Goal: Transaction & Acquisition: Download file/media

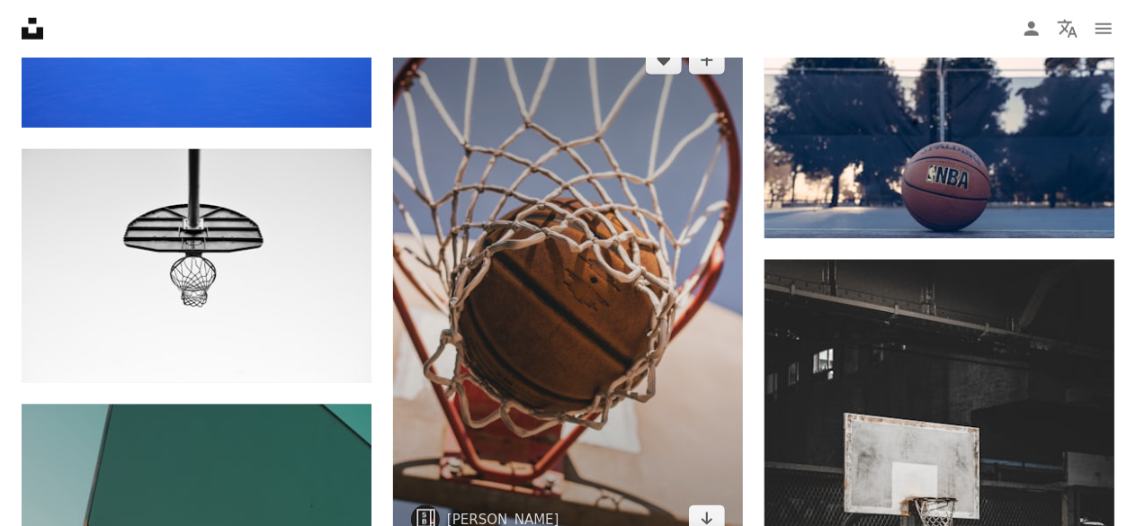
scroll to position [990, 0]
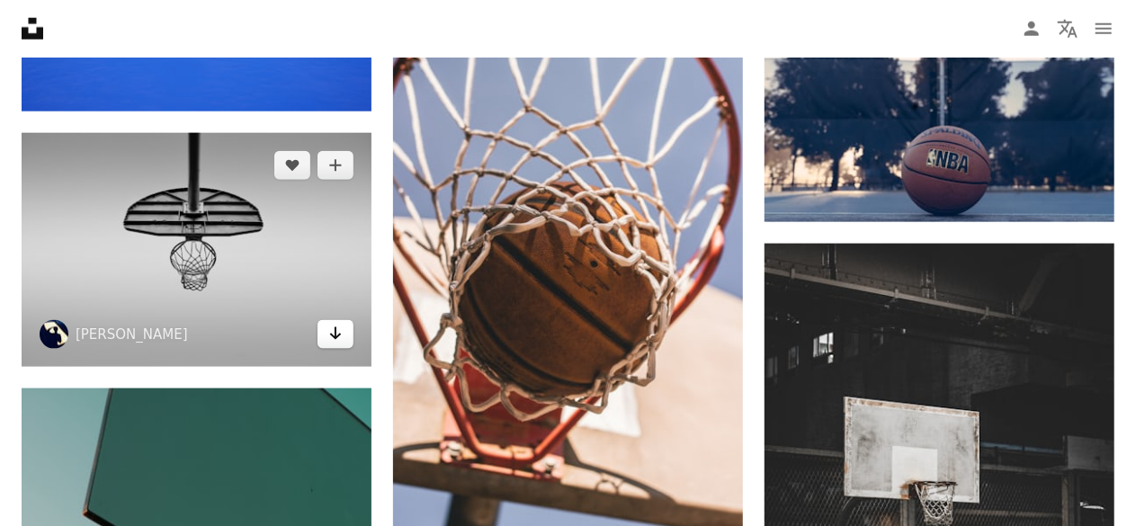
click at [335, 332] on icon "Arrow pointing down" at bounding box center [335, 334] width 14 height 22
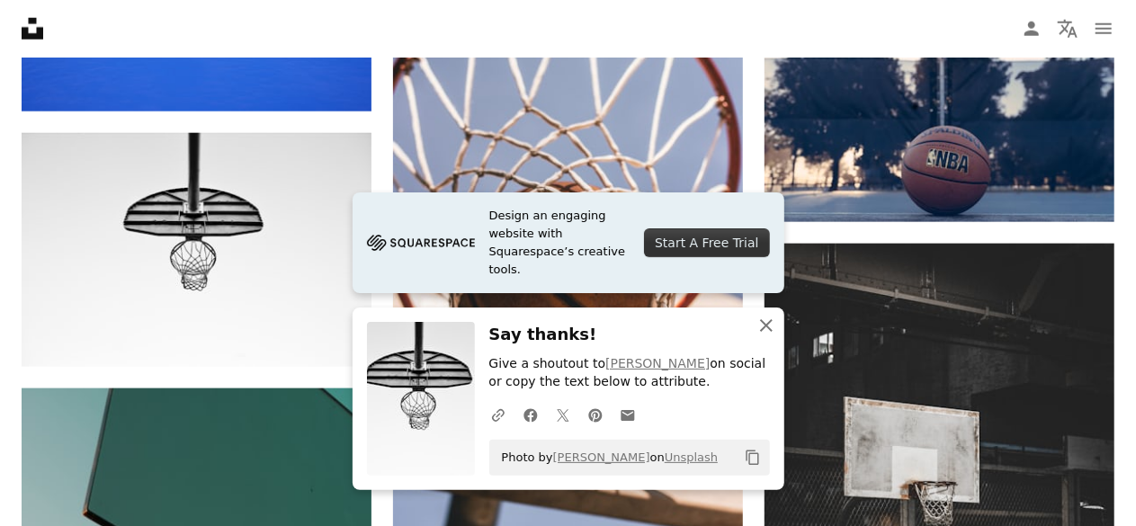
click at [766, 327] on icon "An X shape" at bounding box center [767, 326] width 22 height 22
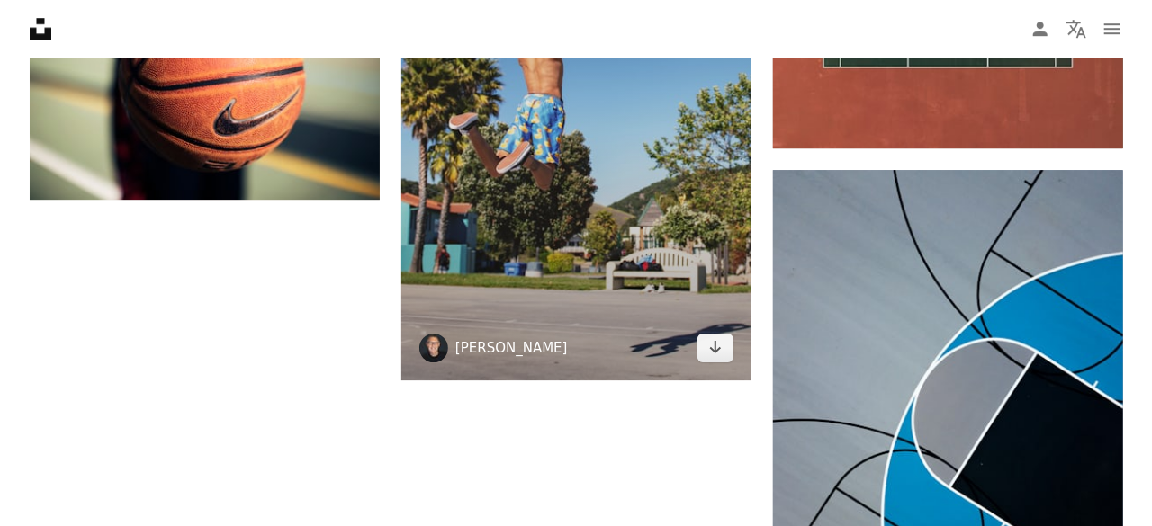
scroll to position [2609, 0]
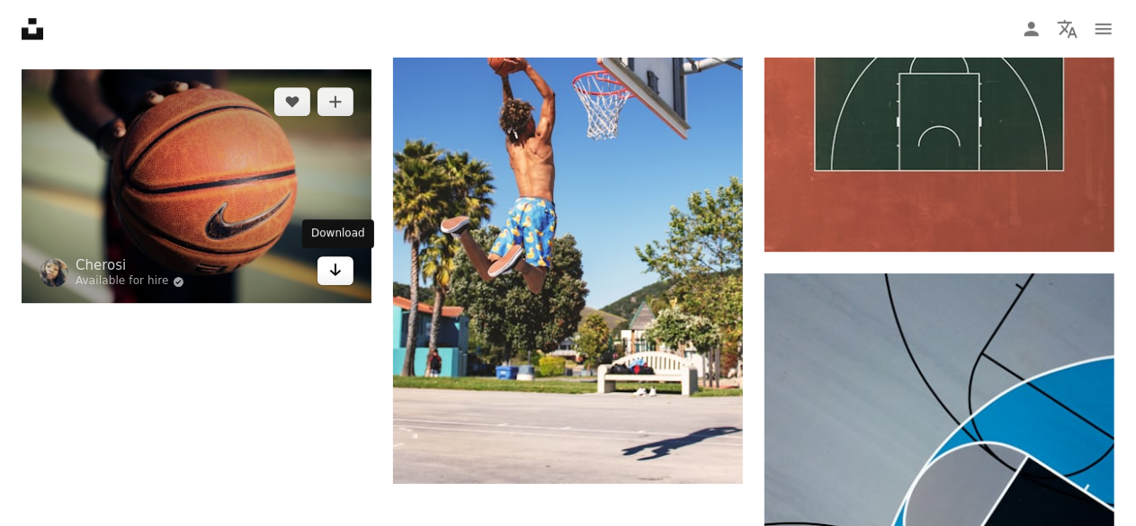
click at [337, 274] on icon "Arrow pointing down" at bounding box center [335, 270] width 14 height 22
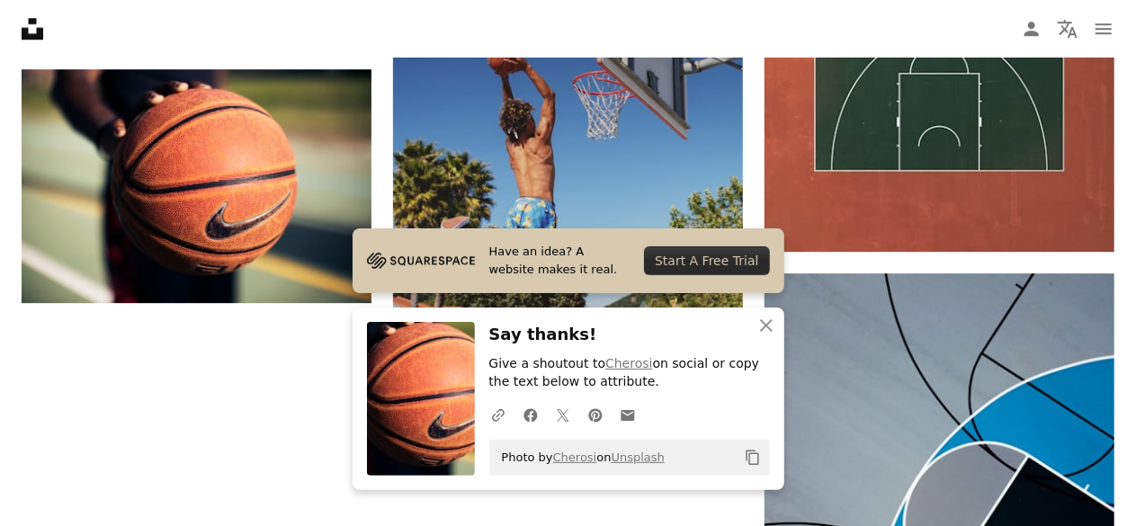
click at [588, 161] on img at bounding box center [568, 221] width 350 height 525
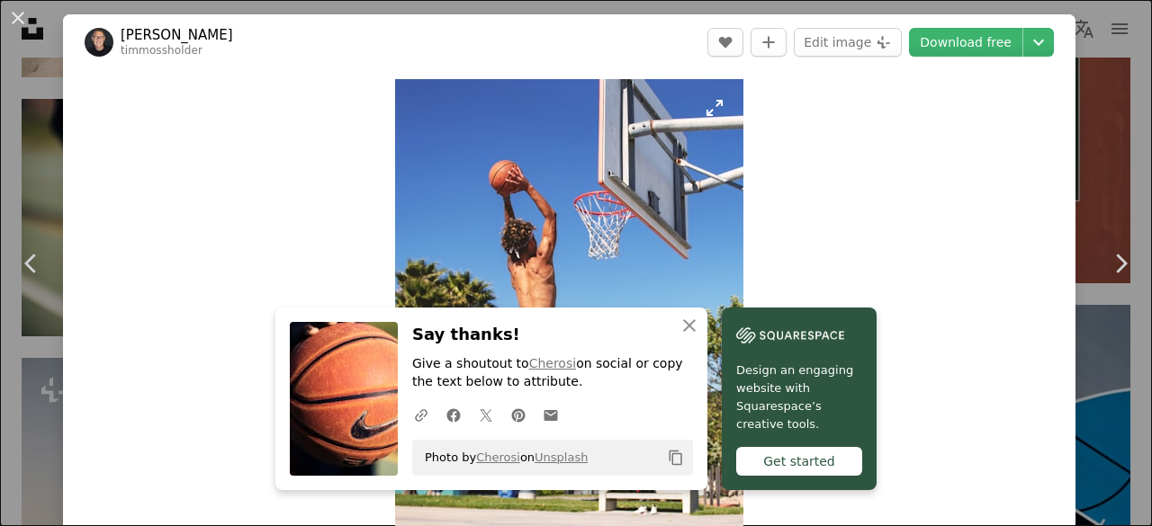
click at [677, 279] on img "Zoom in on this image" at bounding box center [569, 340] width 348 height 523
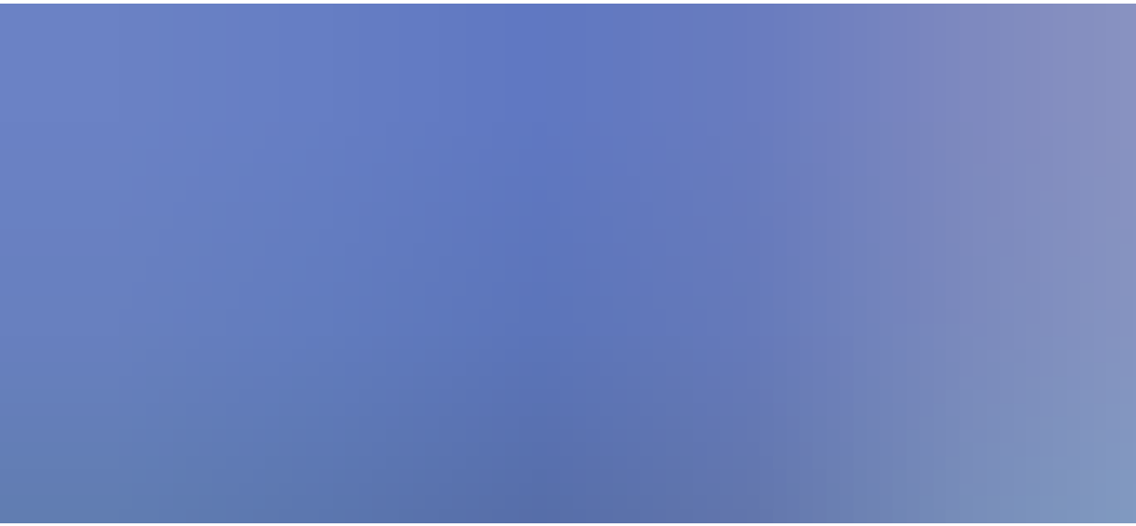
scroll to position [591, 0]
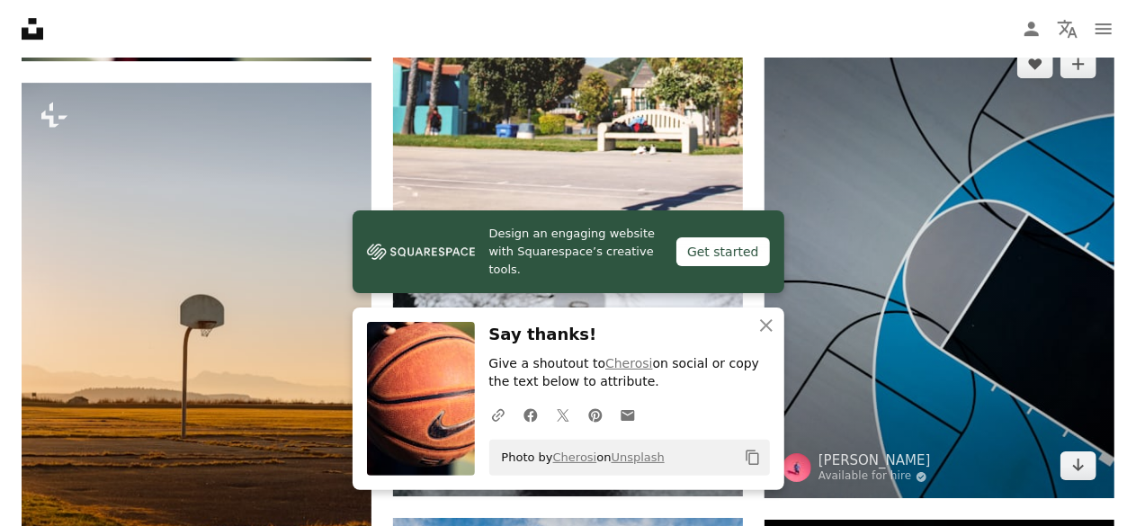
scroll to position [2879, 0]
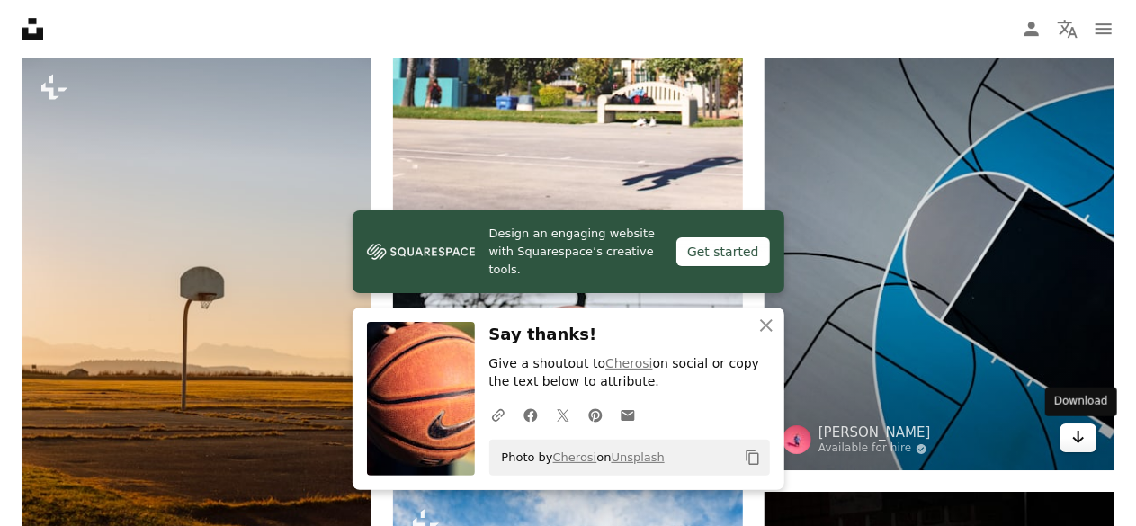
click at [1077, 434] on icon "Arrow pointing down" at bounding box center [1079, 437] width 14 height 22
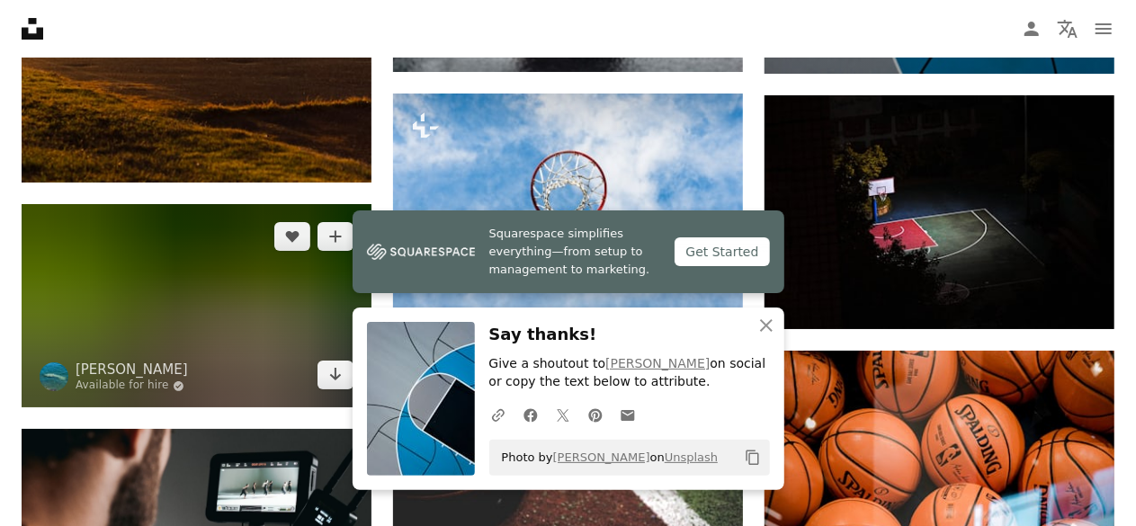
scroll to position [3329, 0]
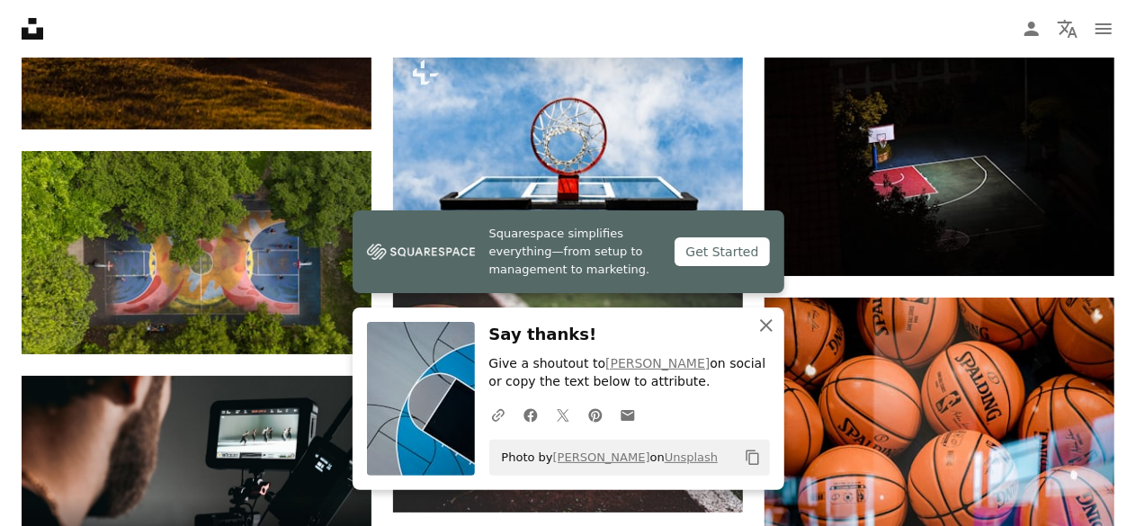
click at [771, 323] on icon "An X shape" at bounding box center [767, 326] width 22 height 22
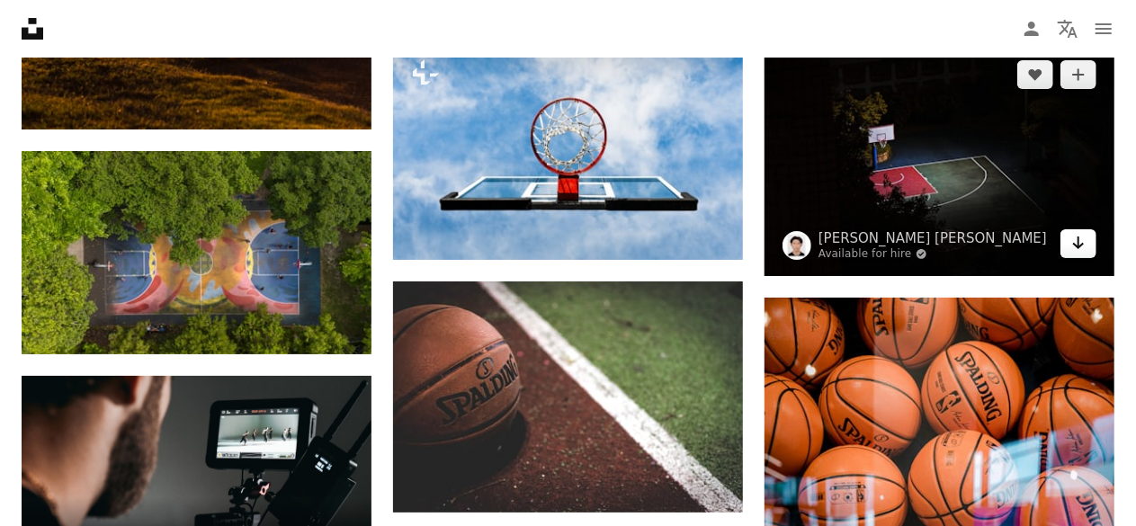
click at [1076, 248] on icon "Arrow pointing down" at bounding box center [1079, 243] width 14 height 22
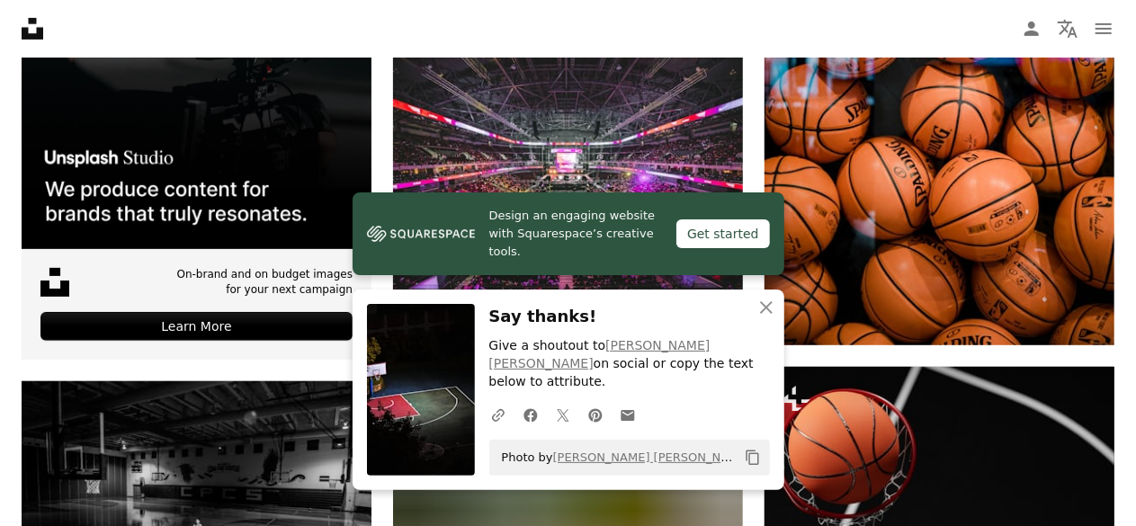
scroll to position [3869, 0]
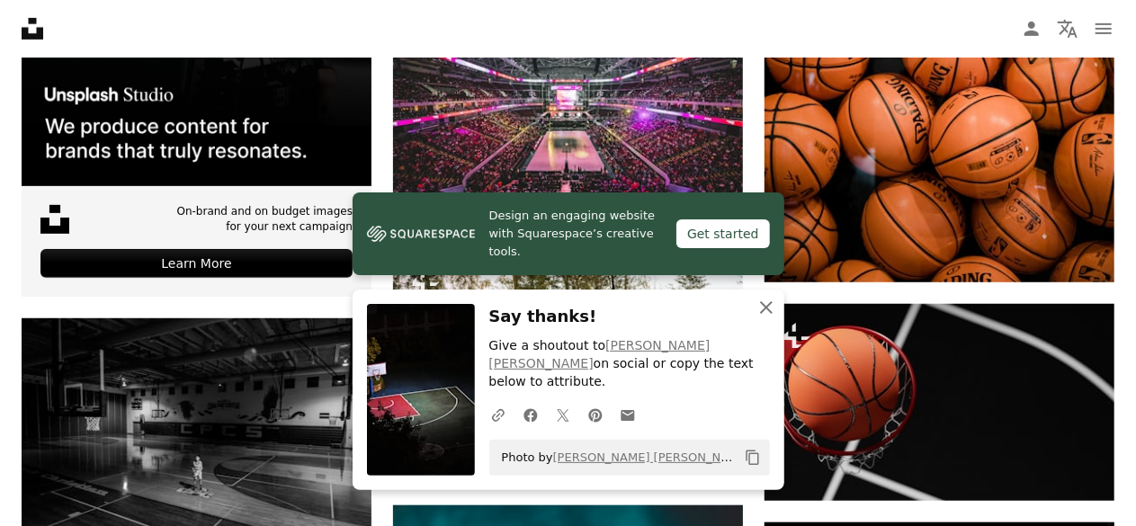
click at [772, 318] on icon "An X shape" at bounding box center [767, 308] width 22 height 22
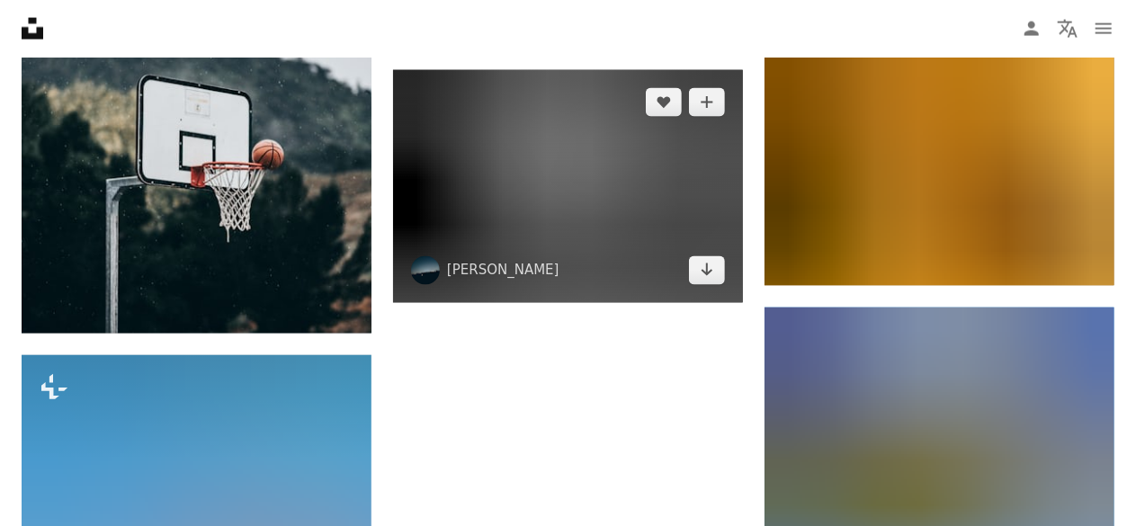
scroll to position [4858, 0]
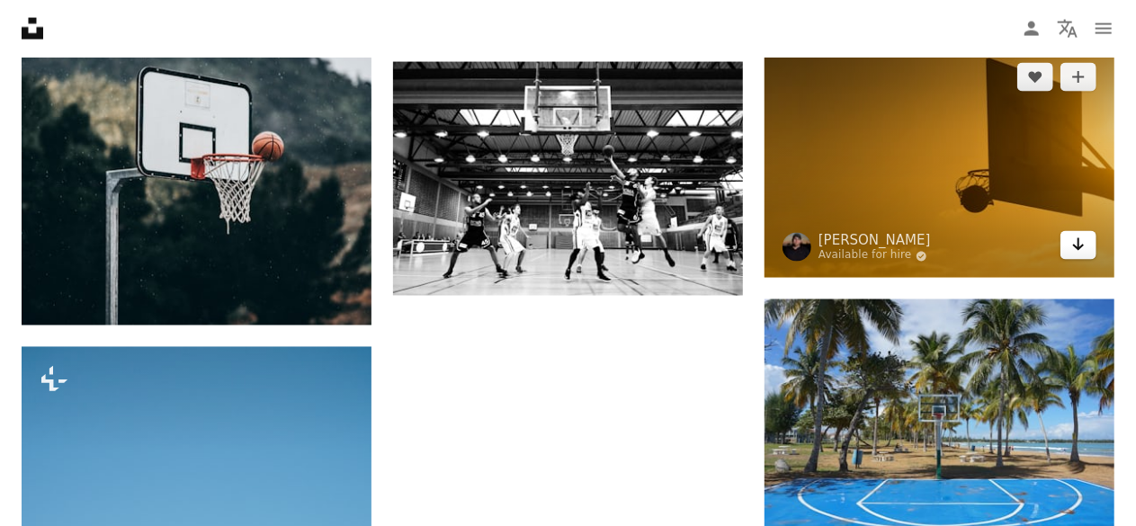
click at [1082, 252] on icon "Arrow pointing down" at bounding box center [1079, 245] width 14 height 22
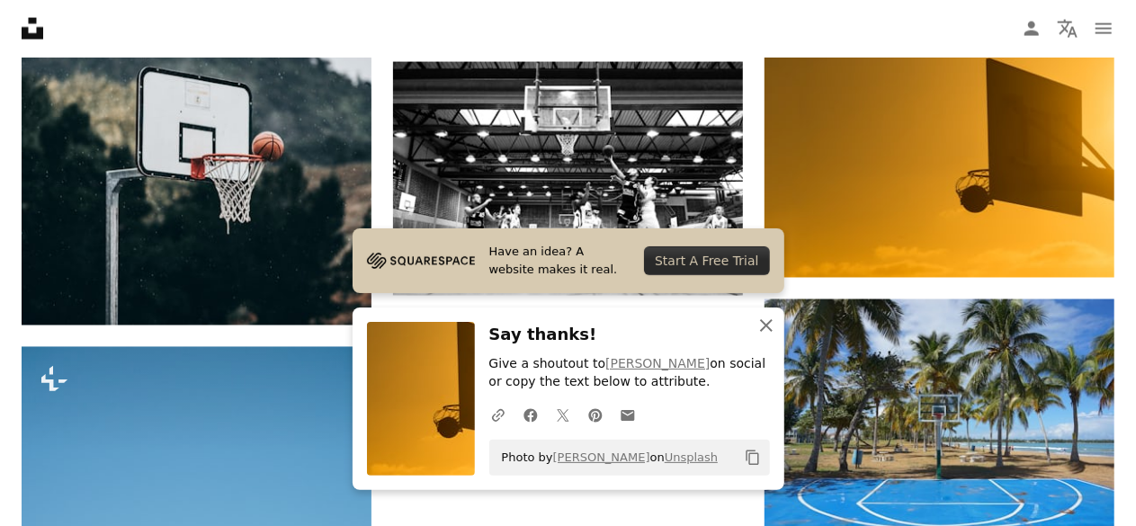
click at [756, 322] on icon "An X shape" at bounding box center [767, 326] width 22 height 22
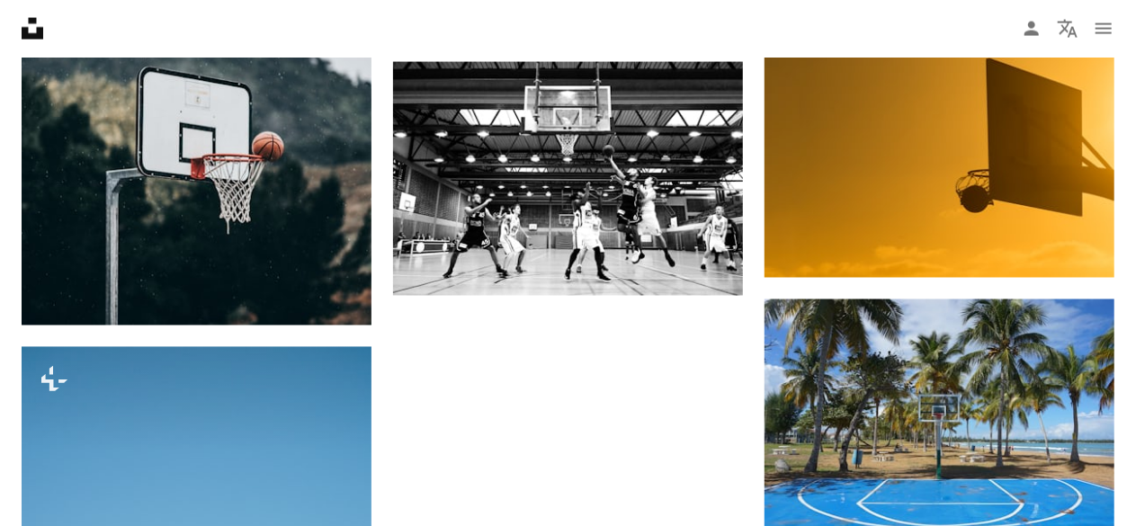
click at [1123, 513] on div at bounding box center [1123, 513] width 0 height 0
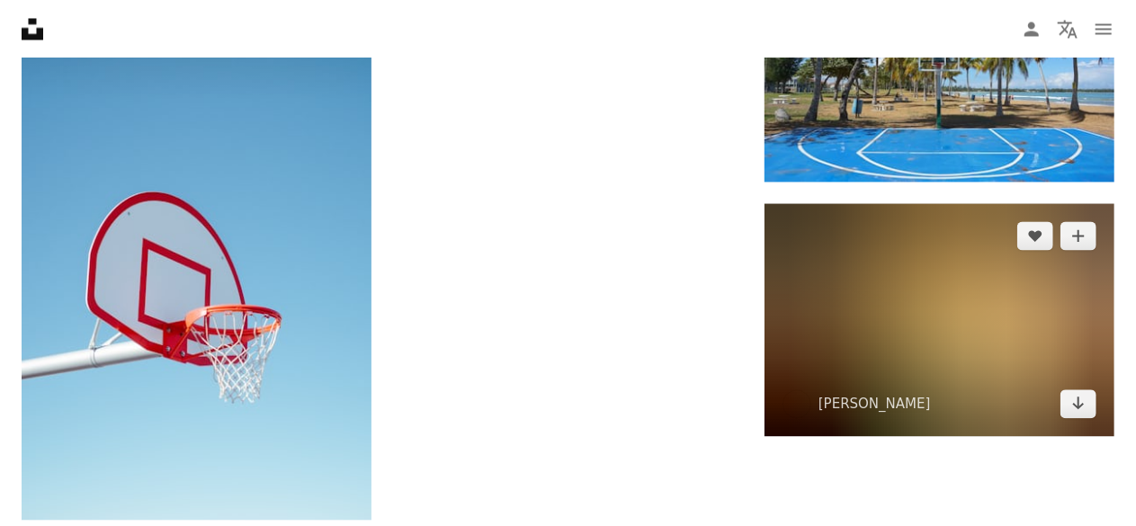
scroll to position [5218, 0]
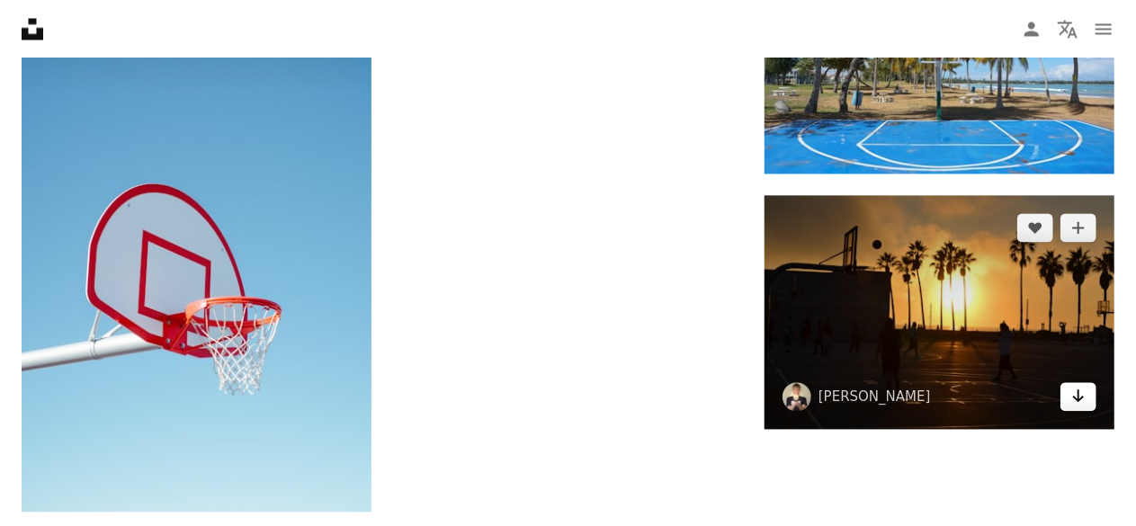
click at [1074, 395] on icon "Arrow pointing down" at bounding box center [1079, 396] width 14 height 22
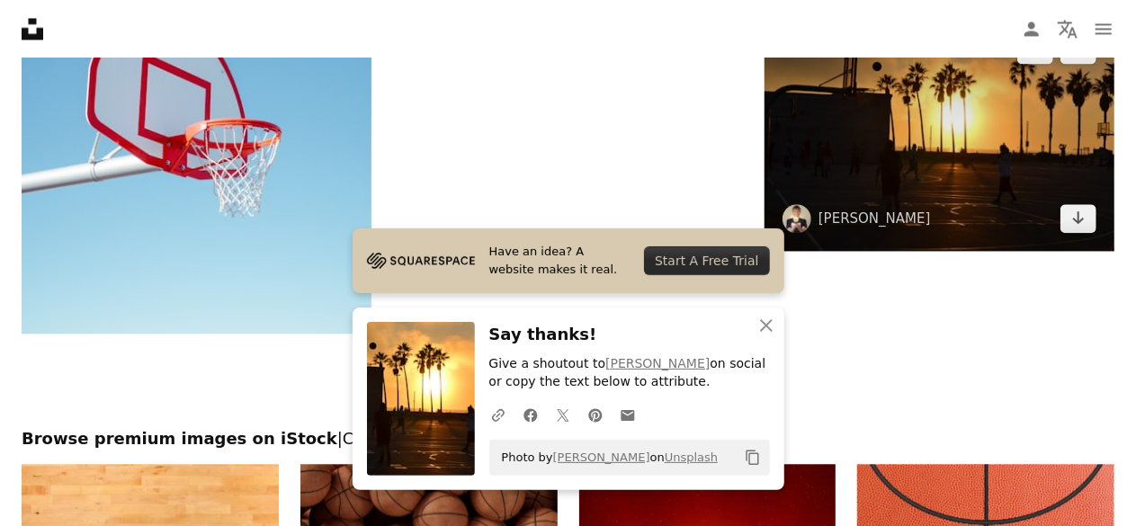
scroll to position [5398, 0]
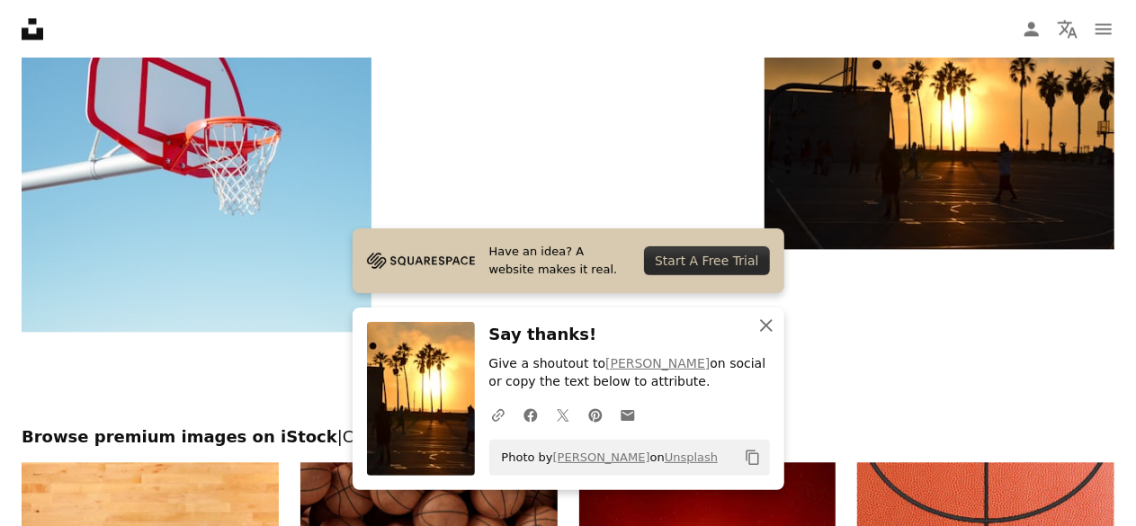
click at [766, 322] on icon "An X shape" at bounding box center [767, 326] width 22 height 22
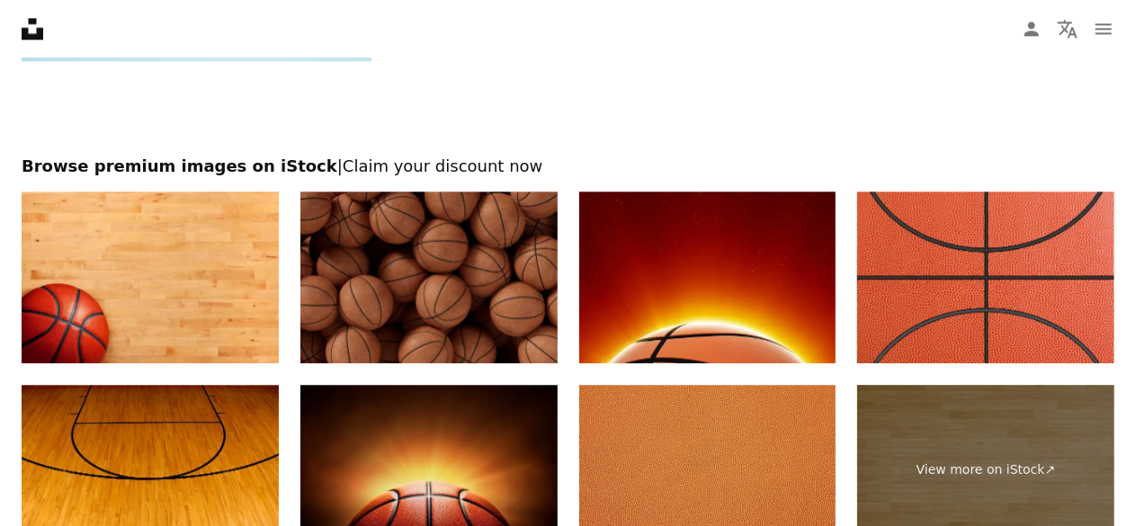
scroll to position [5668, 0]
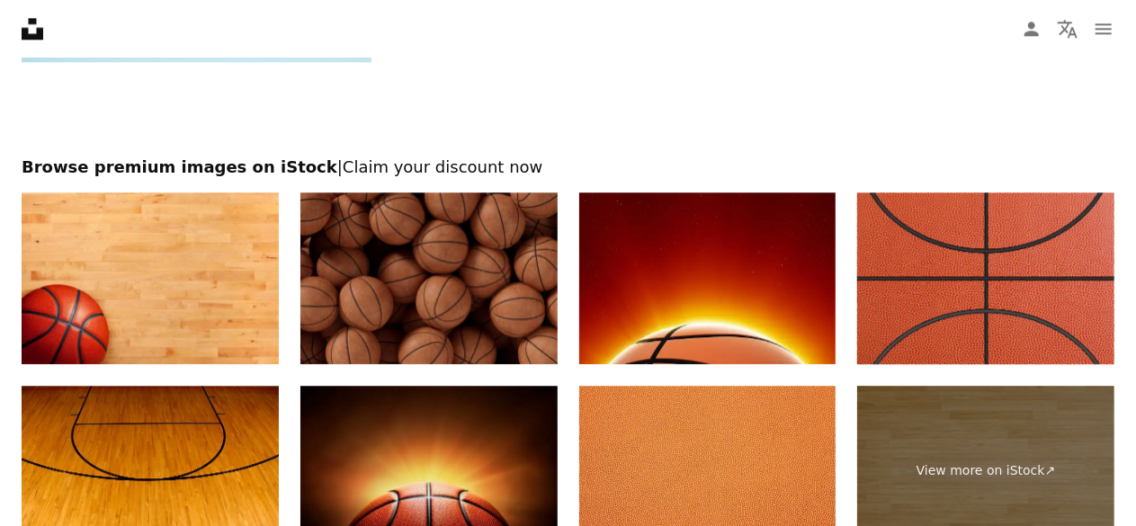
click at [935, 283] on img at bounding box center [985, 279] width 257 height 172
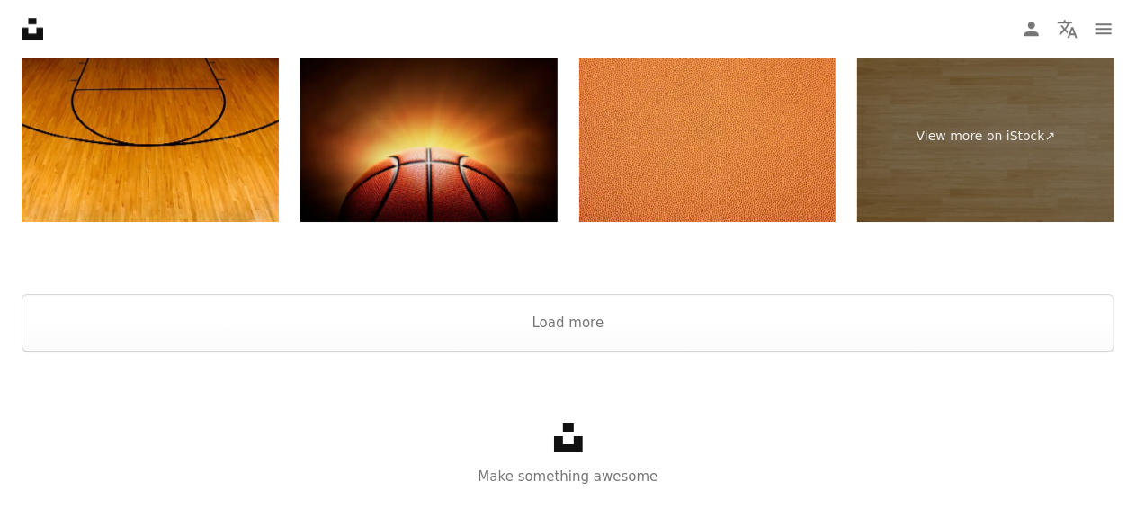
scroll to position [6033, 0]
